Goal: Consume media (video, audio): Consume media (video, audio)

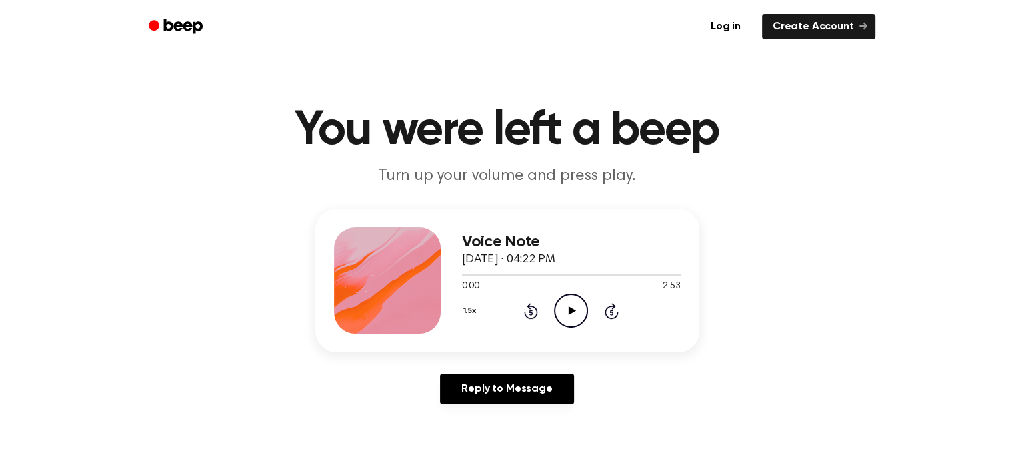
click at [569, 320] on icon "Play Audio" at bounding box center [571, 311] width 34 height 34
click at [569, 314] on icon at bounding box center [572, 311] width 7 height 9
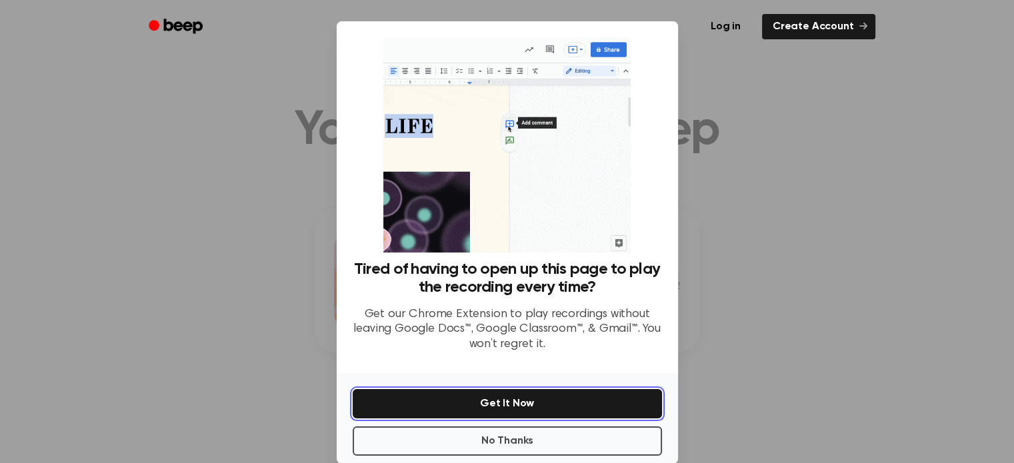
click at [505, 401] on button "Get It Now" at bounding box center [507, 403] width 309 height 29
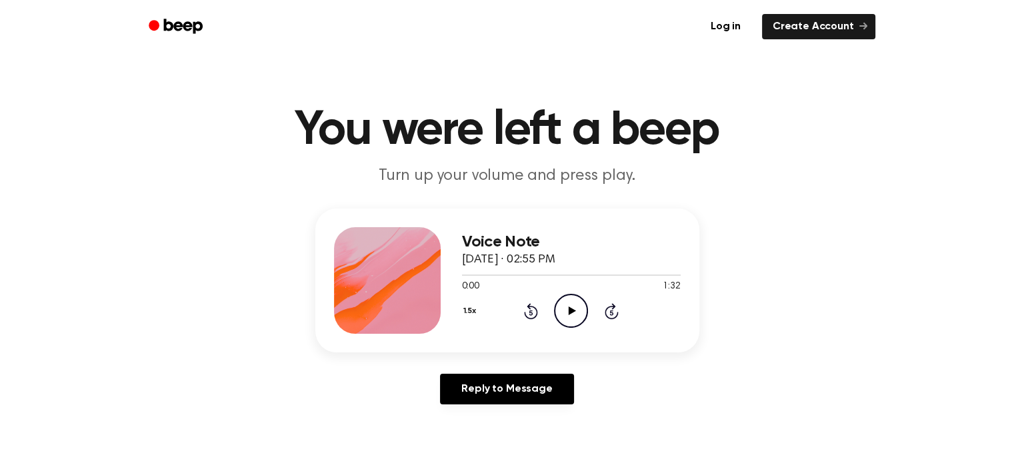
click at [570, 306] on icon "Play Audio" at bounding box center [571, 311] width 34 height 34
click at [569, 307] on icon at bounding box center [571, 311] width 6 height 9
click at [569, 309] on icon at bounding box center [572, 311] width 7 height 9
click at [568, 309] on icon at bounding box center [571, 311] width 6 height 9
click at [565, 309] on icon "Play Audio" at bounding box center [571, 311] width 34 height 34
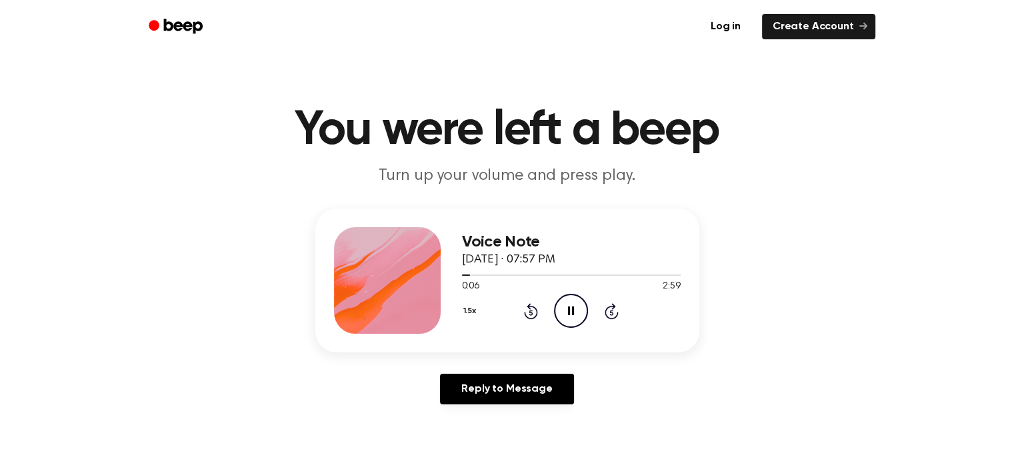
click at [530, 311] on icon at bounding box center [530, 312] width 3 height 5
drag, startPoint x: 569, startPoint y: 309, endPoint x: 606, endPoint y: 296, distance: 38.8
click at [606, 296] on div "1.5x Rewind 5 seconds Pause Audio Skip 5 seconds" at bounding box center [571, 311] width 219 height 34
click at [612, 313] on icon at bounding box center [611, 312] width 3 height 5
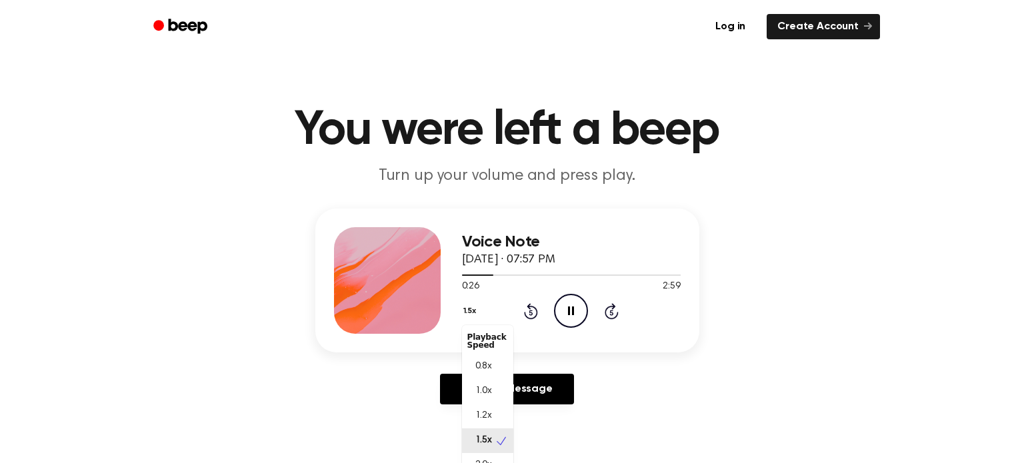
click at [464, 313] on button "1.5x" at bounding box center [471, 311] width 19 height 23
click at [477, 390] on span "1.0x" at bounding box center [483, 392] width 17 height 14
